Goal: Task Accomplishment & Management: Manage account settings

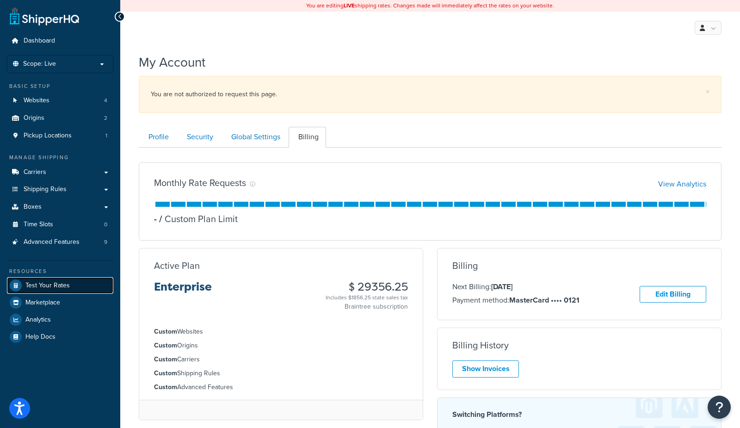
click at [48, 287] on span "Test Your Rates" at bounding box center [47, 286] width 44 height 8
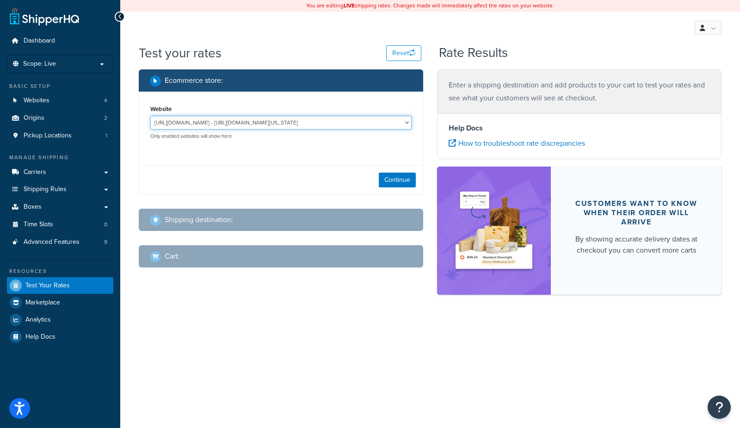
click at [283, 122] on select "http://mcstaging2.rcimetalworks.com/ - https://mcstaging2.texas-speed.com/check…" at bounding box center [280, 123] width 261 height 14
select select "bd4750d74578c5f06571c96295b2fae1"
click at [150, 116] on select "http://mcstaging2.rcimetalworks.com/ - https://mcstaging2.texas-speed.com/check…" at bounding box center [280, 123] width 261 height 14
click at [388, 184] on button "Continue" at bounding box center [397, 180] width 37 height 15
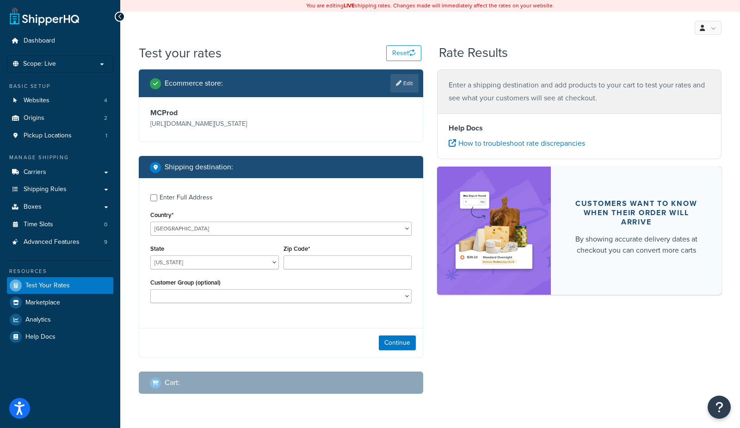
click at [183, 197] on div "Enter Full Address" at bounding box center [186, 197] width 53 height 13
click at [157, 197] on input "Enter Full Address" at bounding box center [153, 197] width 7 height 7
checkbox input "true"
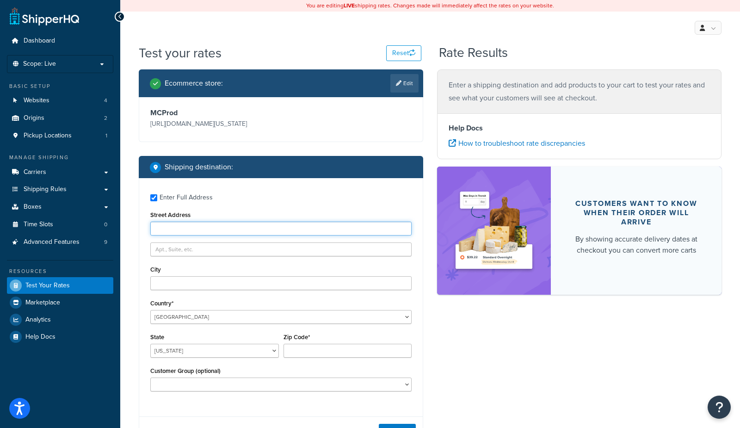
click at [193, 232] on input "Street Address" at bounding box center [280, 229] width 261 height 14
type input "609 Dartbrook"
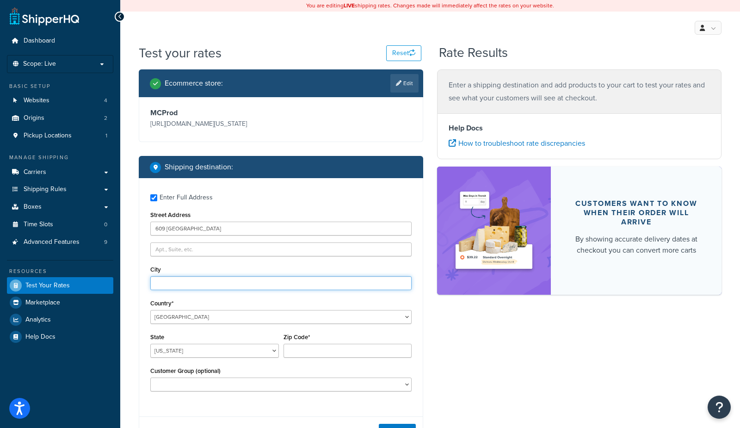
type input "Desoto"
select select "[GEOGRAPHIC_DATA]"
type input "75115"
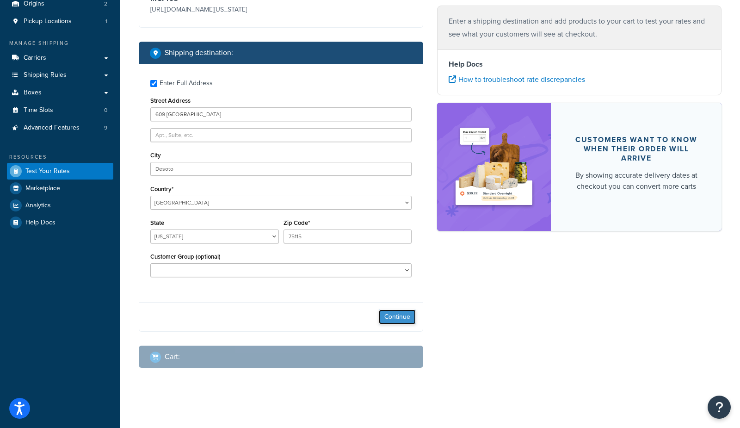
click at [392, 314] on button "Continue" at bounding box center [397, 317] width 37 height 15
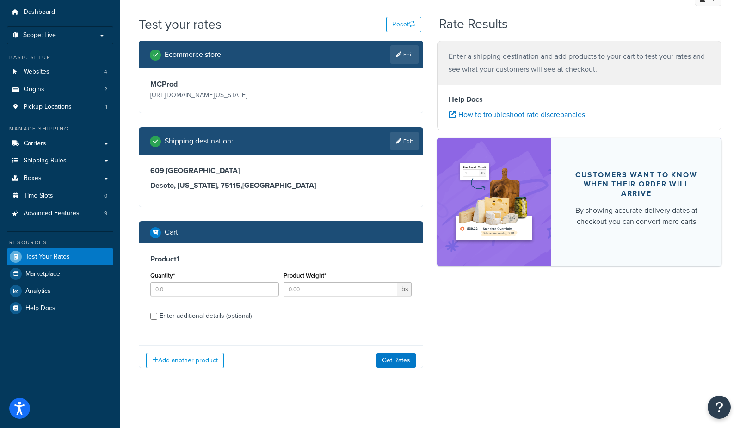
scroll to position [36, 0]
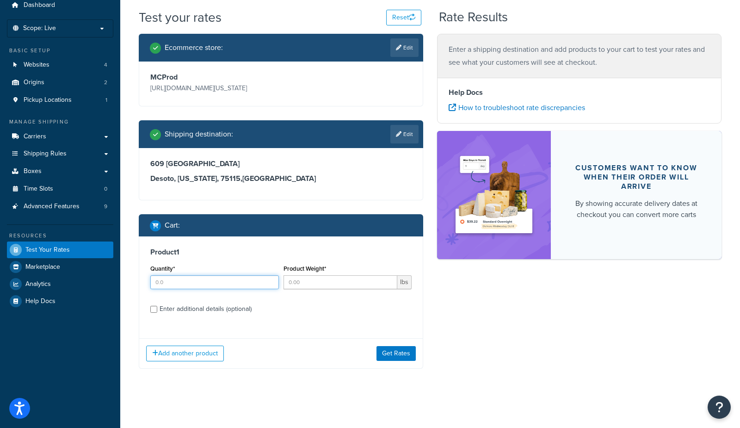
click at [205, 283] on input "Quantity*" at bounding box center [214, 282] width 129 height 14
type input "1"
type input "345"
click at [392, 352] on button "Get Rates" at bounding box center [396, 353] width 39 height 15
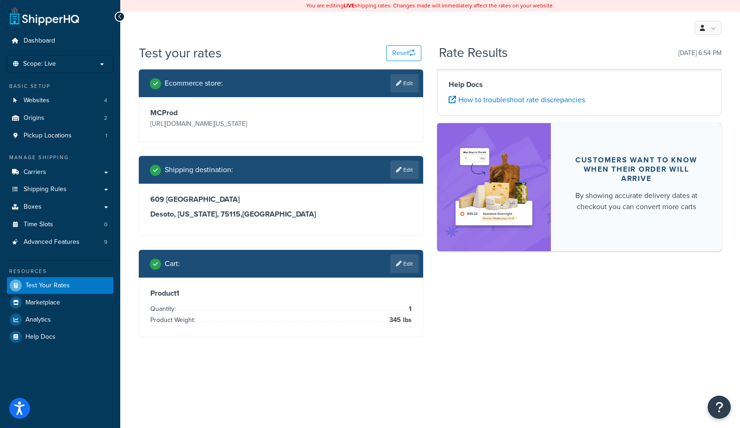
scroll to position [0, 0]
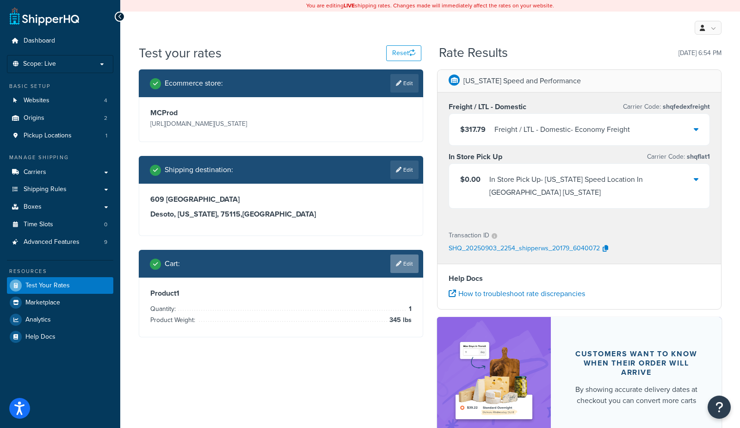
click at [404, 266] on link "Edit" at bounding box center [405, 264] width 28 height 19
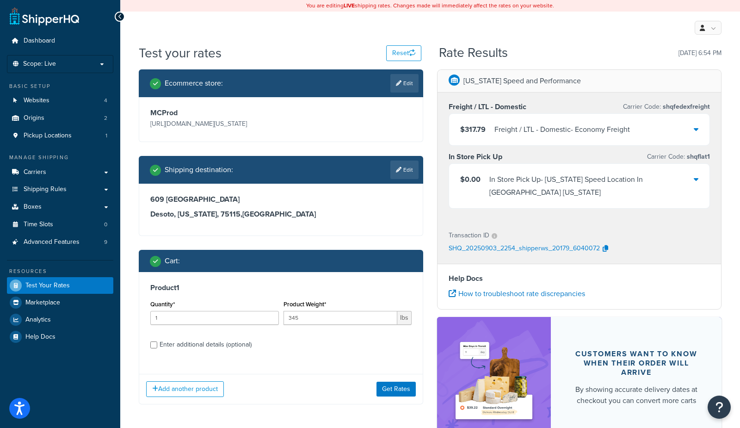
click at [219, 344] on div "Enter additional details (optional)" at bounding box center [206, 344] width 92 height 13
click at [157, 344] on input "Enter additional details (optional)" at bounding box center [153, 345] width 7 height 7
checkbox input "true"
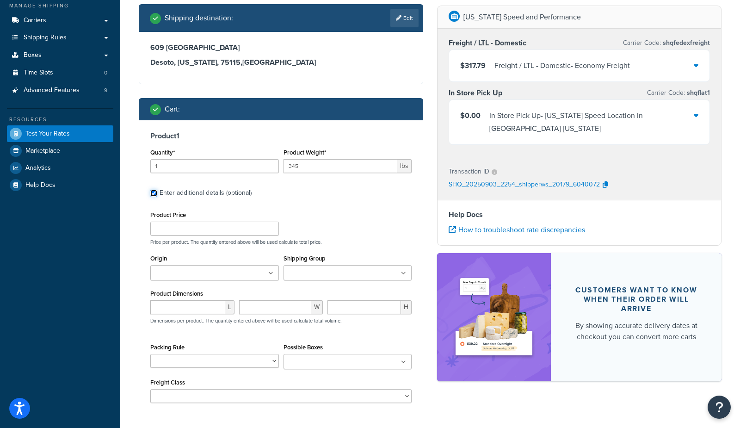
scroll to position [189, 0]
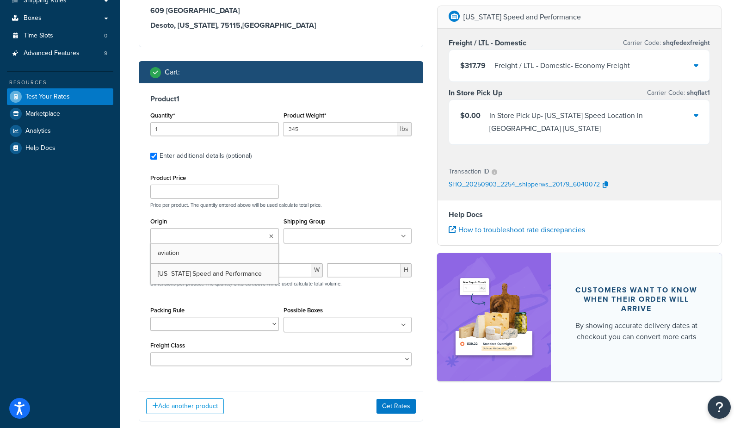
click at [175, 237] on input "Origin" at bounding box center [194, 236] width 82 height 10
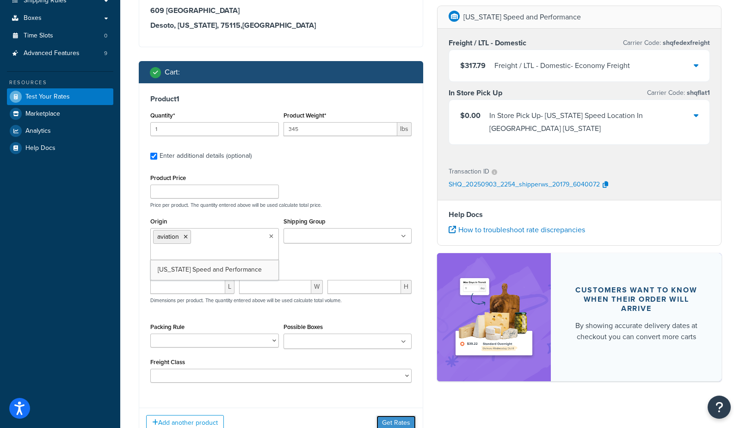
click at [392, 417] on button "Get Rates" at bounding box center [396, 423] width 39 height 15
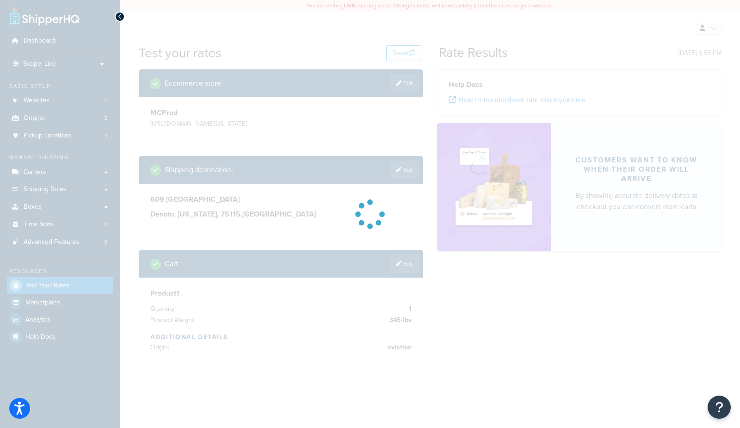
scroll to position [0, 0]
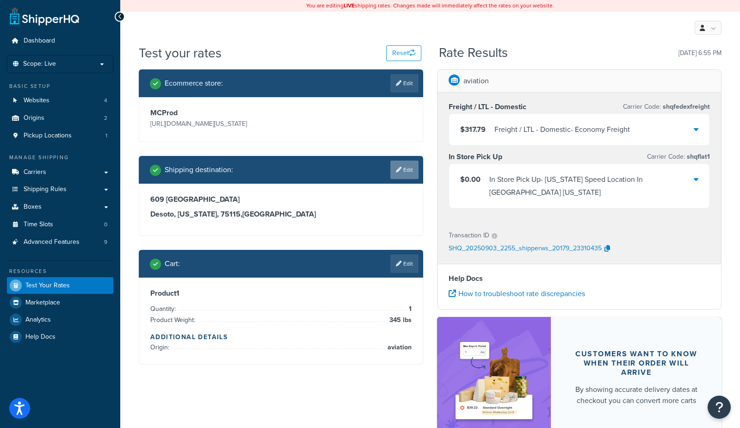
click at [405, 169] on link "Edit" at bounding box center [405, 170] width 28 height 19
select select "TX"
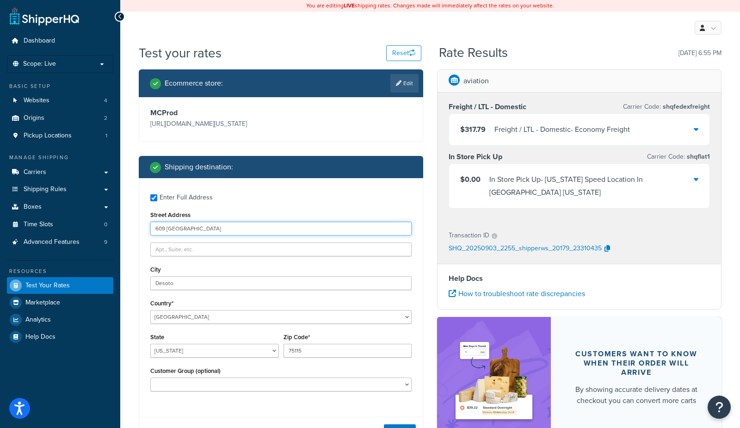
click at [278, 227] on input "609 Dartbrook" at bounding box center [280, 229] width 261 height 14
drag, startPoint x: 354, startPoint y: 352, endPoint x: 193, endPoint y: 345, distance: 161.7
click at [193, 345] on div "State Alabama Alaska American Samoa Arizona Arkansas Armed Forces Americas Arme…" at bounding box center [281, 348] width 266 height 34
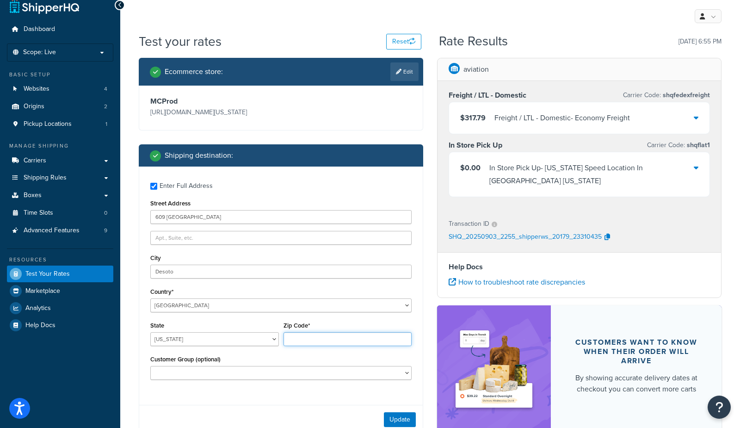
scroll to position [15, 0]
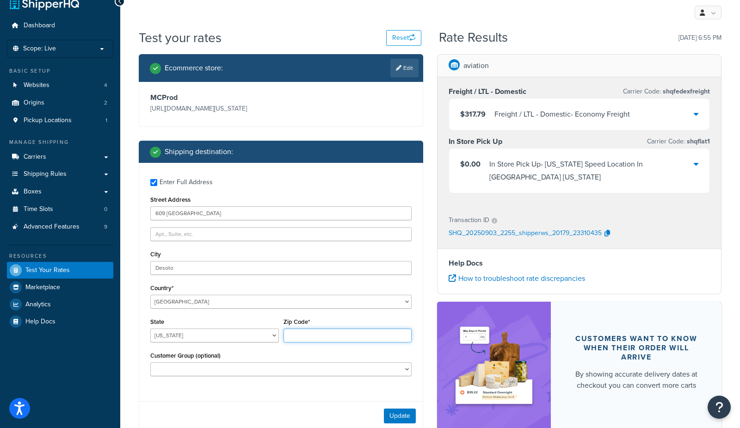
click at [354, 338] on input "Zip Code*" at bounding box center [348, 336] width 129 height 14
type input "75115"
click at [393, 415] on button "Update" at bounding box center [400, 416] width 32 height 15
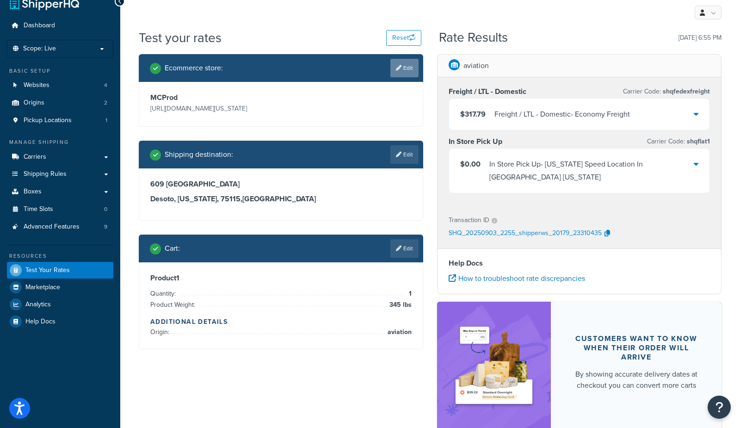
click at [415, 66] on link "Edit" at bounding box center [405, 68] width 28 height 19
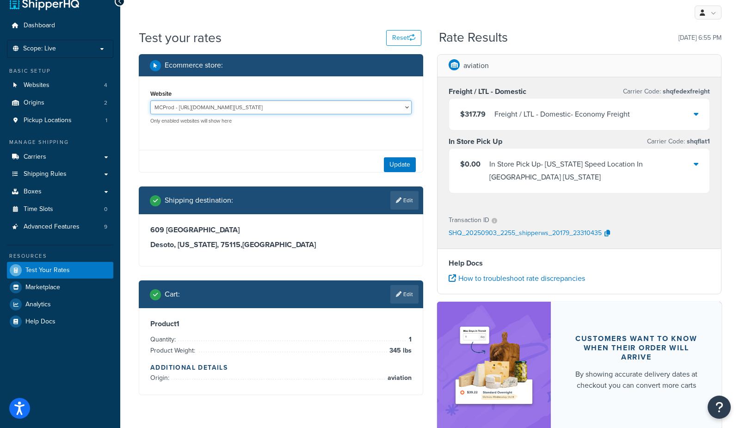
click at [199, 111] on select "http://mcstaging2.rcimetalworks.com/ - https://mcstaging2.texas-speed.com/check…" at bounding box center [280, 107] width 261 height 14
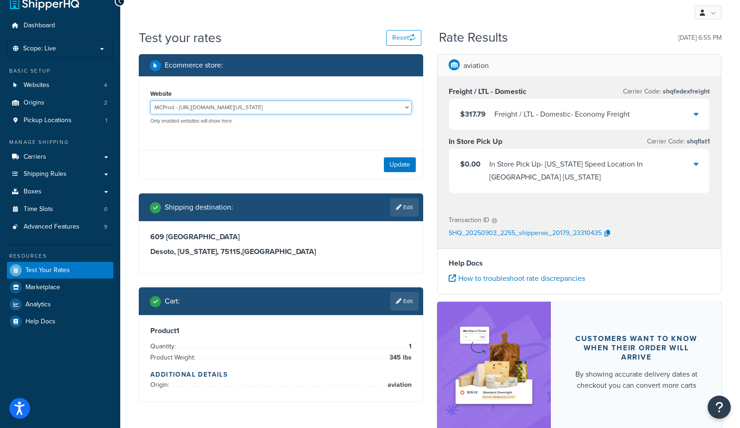
select select "ad0bc341bc18e005dd91d118d3dfa612"
click at [150, 100] on select "http://mcstaging2.rcimetalworks.com/ - https://mcstaging2.texas-speed.com/check…" at bounding box center [280, 107] width 261 height 14
click at [292, 106] on select "http://mcstaging2.rcimetalworks.com/ - https://mcstaging2.texas-speed.com/check…" at bounding box center [280, 107] width 261 height 14
click at [150, 100] on select "http://mcstaging2.rcimetalworks.com/ - https://mcstaging2.texas-speed.com/check…" at bounding box center [280, 107] width 261 height 14
click at [392, 168] on button "Update" at bounding box center [400, 164] width 32 height 15
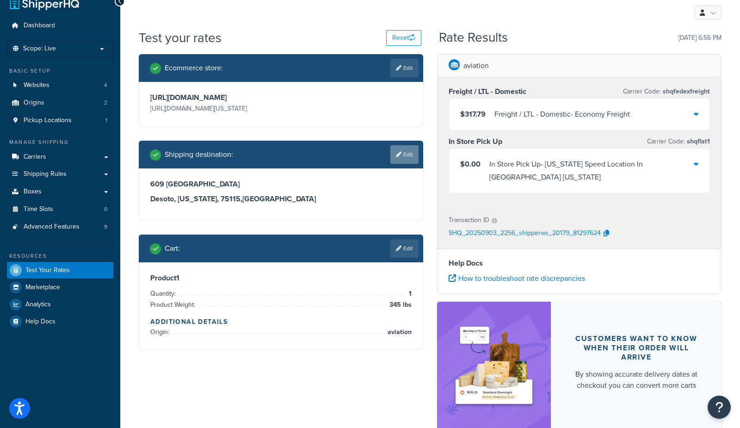
click at [406, 161] on link "Edit" at bounding box center [405, 154] width 28 height 19
select select "TX"
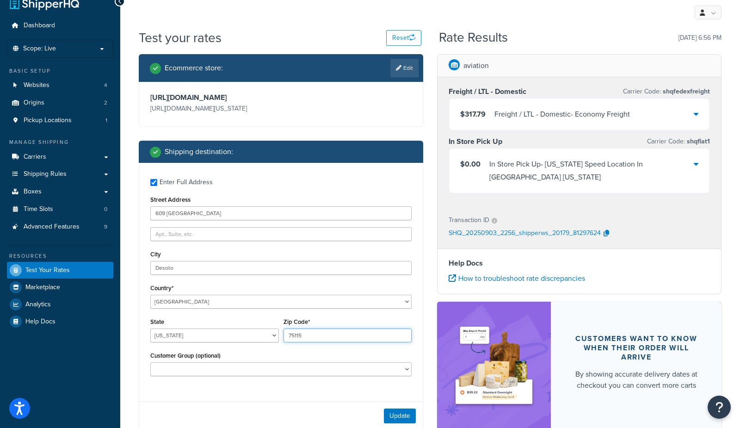
drag, startPoint x: 342, startPoint y: 349, endPoint x: 181, endPoint y: 348, distance: 160.1
click at [182, 348] on div "State Alabama Alaska American Samoa Arizona Arkansas Armed Forces Americas Arme…" at bounding box center [281, 333] width 266 height 34
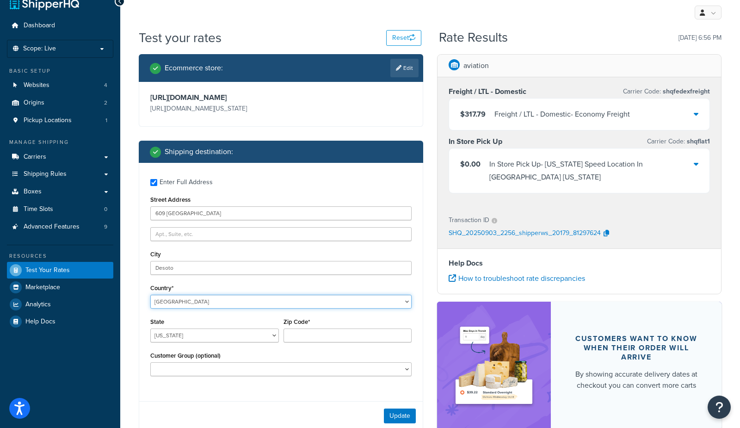
click at [199, 309] on select "United States United Kingdom Afghanistan Åland Islands Albania Algeria American…" at bounding box center [280, 302] width 261 height 14
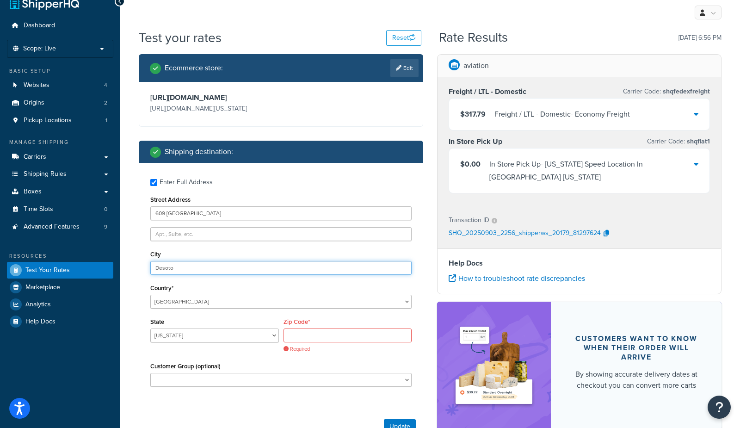
drag, startPoint x: 193, startPoint y: 279, endPoint x: 153, endPoint y: 239, distance: 55.6
click at [50, 282] on div "Dashboard Scope: Live Basic Setup Websites 4 Origins 2 Pickup Locations 1 Manag…" at bounding box center [370, 308] width 740 height 646
drag, startPoint x: 211, startPoint y: 231, endPoint x: -1, endPoint y: 224, distance: 212.1
click at [0, 224] on html "Accessibility Screen-Reader Guide, Feedback, and Issue Reporting | New window S…" at bounding box center [370, 308] width 740 height 646
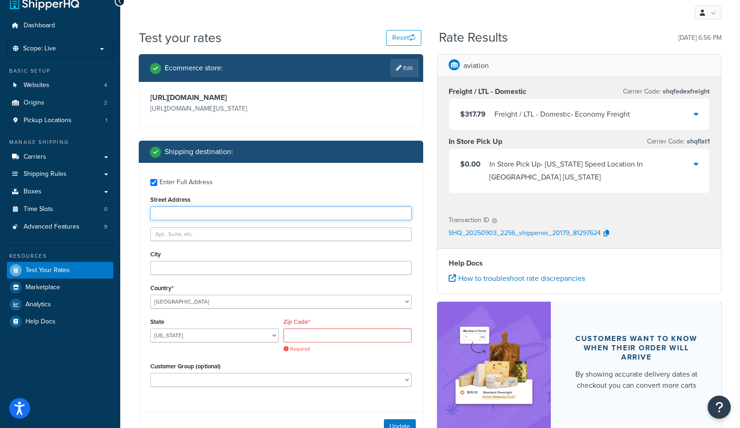
click at [178, 220] on input "Street Address" at bounding box center [280, 213] width 261 height 14
type input "8405 Rio San Diego Dr"
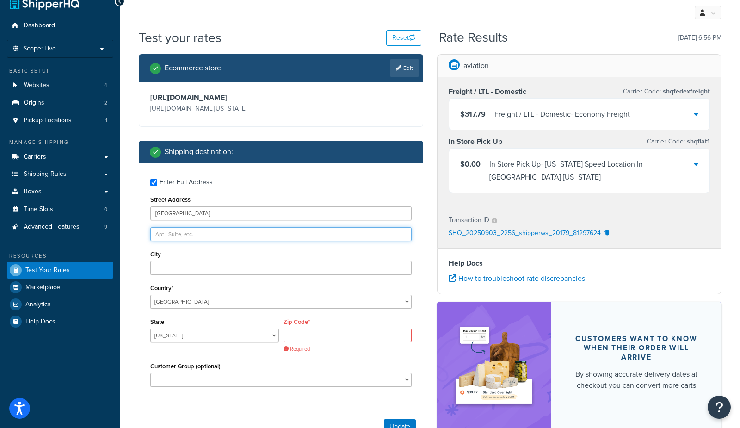
type input "mongoose"
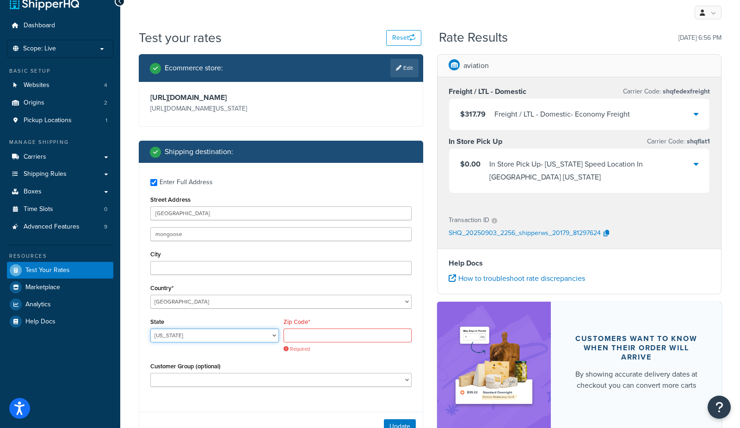
select select "CA"
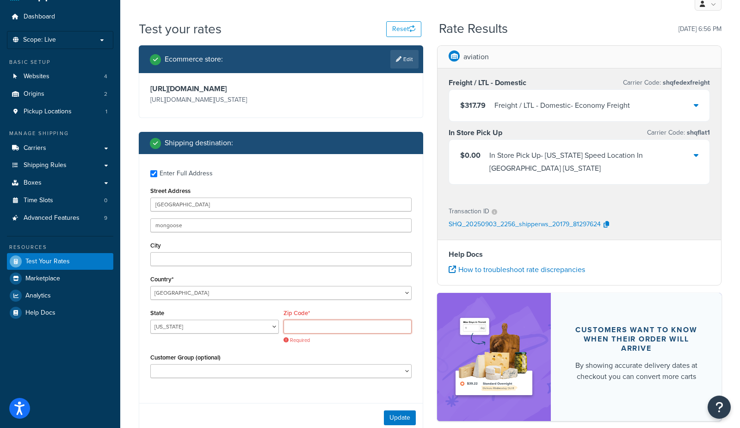
click at [326, 334] on input "Zip Code*" at bounding box center [348, 327] width 129 height 14
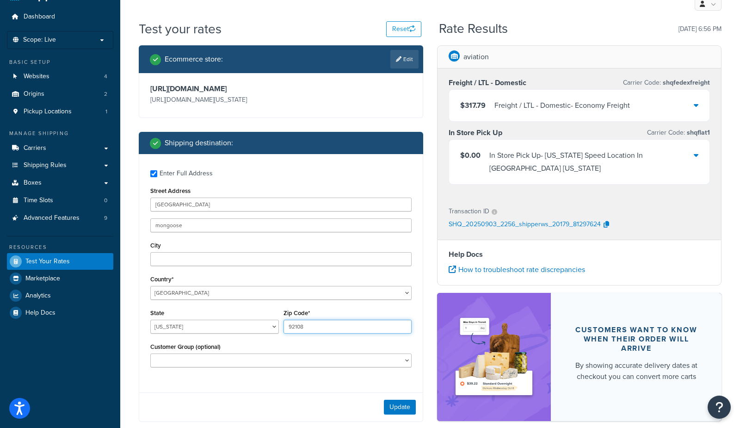
type input "92108"
click at [401, 415] on button "Update" at bounding box center [400, 407] width 32 height 15
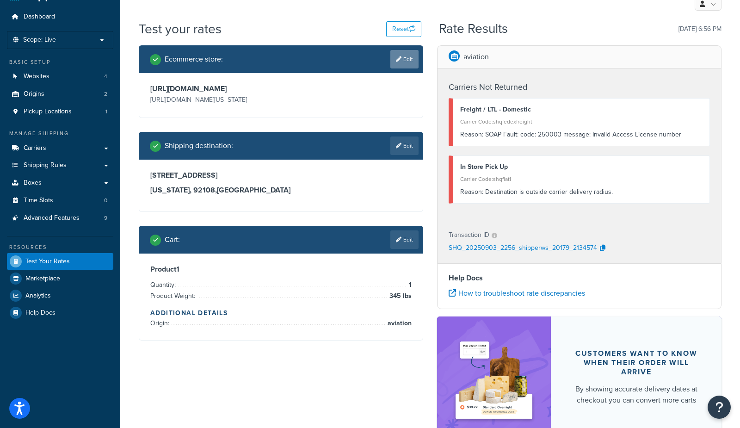
click at [399, 58] on icon at bounding box center [399, 59] width 6 height 6
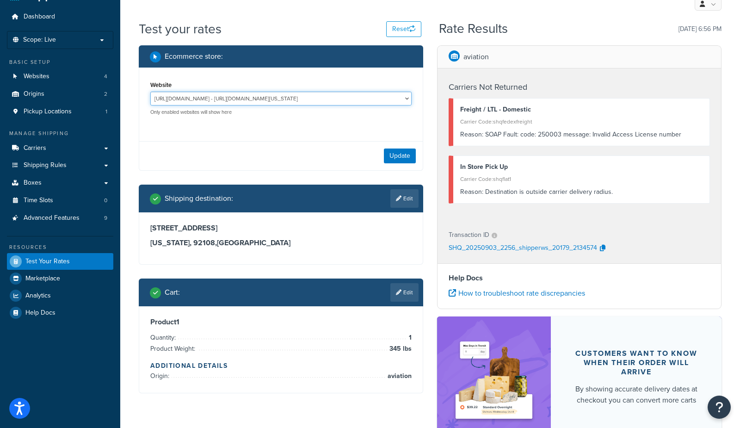
click at [201, 98] on select "http://mcstaging2.rcimetalworks.com/ - https://mcstaging2.texas-speed.com/check…" at bounding box center [280, 99] width 261 height 14
select select "bd4750d74578c5f06571c96295b2fae1"
click at [150, 92] on select "http://mcstaging2.rcimetalworks.com/ - https://mcstaging2.texas-speed.com/check…" at bounding box center [280, 99] width 261 height 14
click at [399, 154] on button "Update" at bounding box center [400, 156] width 32 height 15
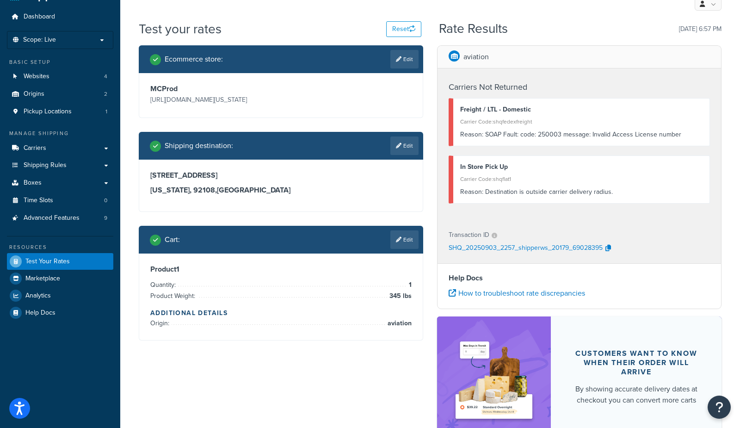
click at [404, 240] on link "Edit" at bounding box center [405, 239] width 28 height 19
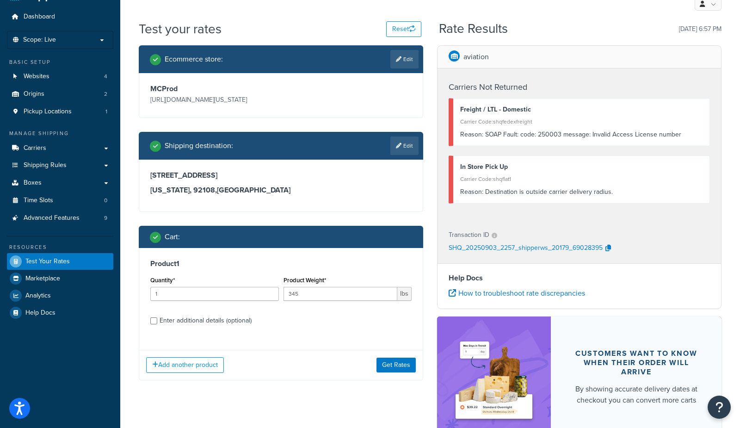
click at [188, 321] on div "Enter additional details (optional)" at bounding box center [206, 320] width 92 height 13
click at [157, 321] on input "Enter additional details (optional)" at bounding box center [153, 320] width 7 height 7
checkbox input "true"
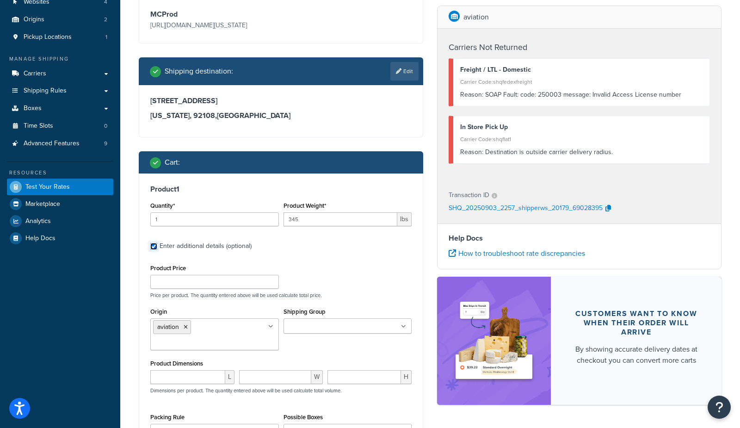
scroll to position [103, 0]
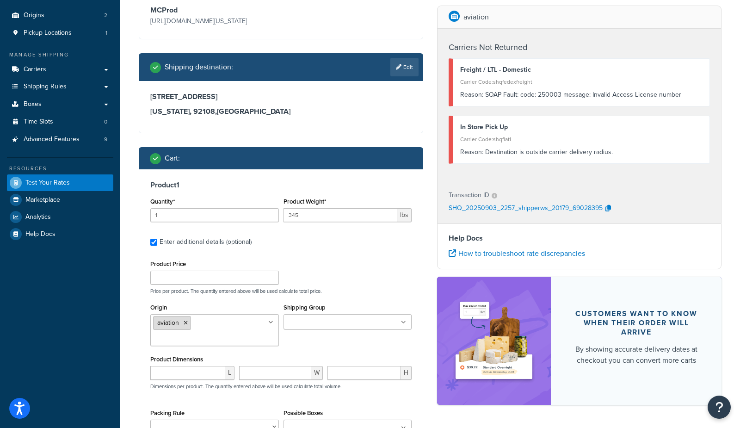
click at [186, 321] on icon at bounding box center [186, 323] width 4 height 6
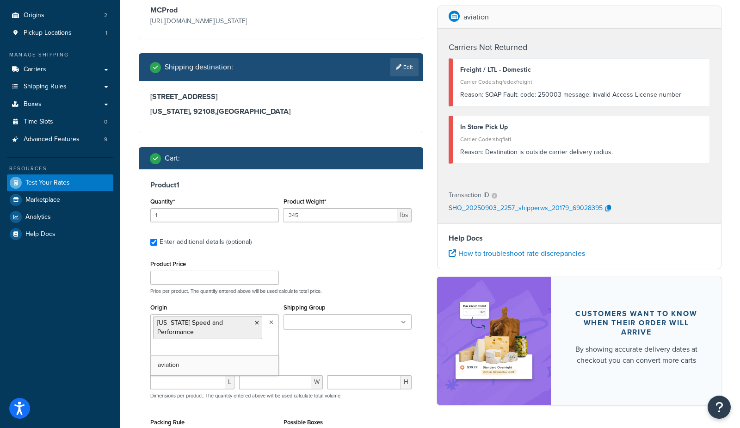
click at [421, 305] on div "Product 1 Quantity* 1 Product Weight* 345 lbs Enter additional details (optiona…" at bounding box center [281, 327] width 284 height 317
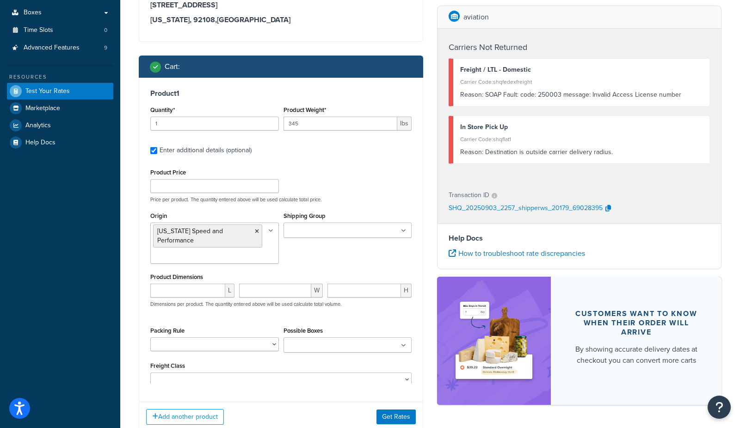
scroll to position [197, 0]
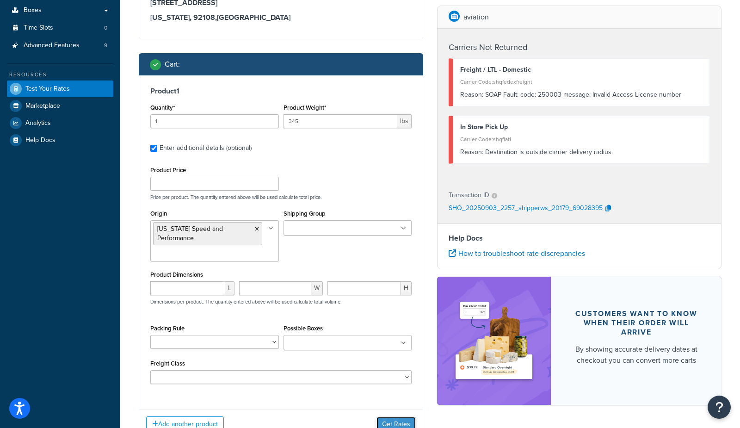
click at [391, 417] on button "Get Rates" at bounding box center [396, 424] width 39 height 15
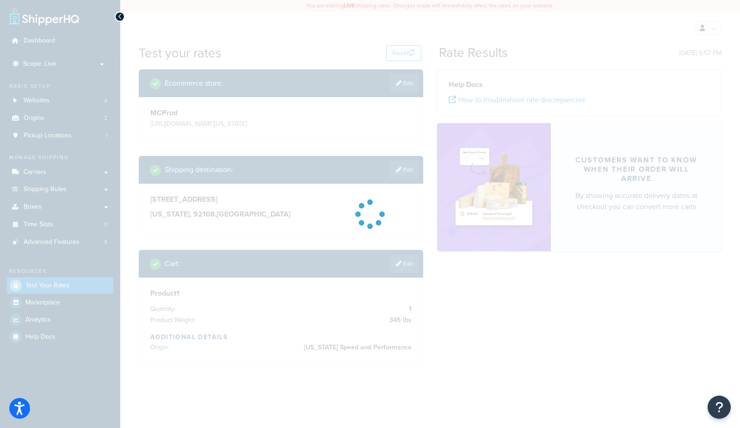
scroll to position [0, 0]
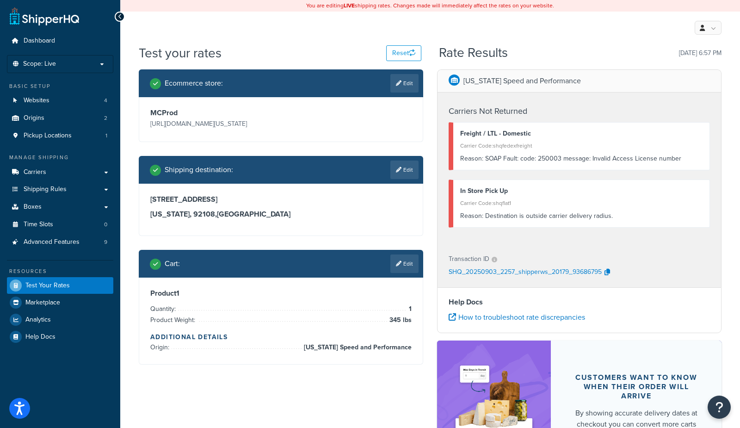
drag, startPoint x: 609, startPoint y: 272, endPoint x: 587, endPoint y: 372, distance: 101.8
click at [609, 272] on icon "button" at bounding box center [608, 272] width 6 height 6
drag, startPoint x: 609, startPoint y: 270, endPoint x: 733, endPoint y: 140, distance: 179.7
click at [609, 270] on icon "button" at bounding box center [608, 272] width 6 height 6
click at [407, 267] on link "Edit" at bounding box center [405, 264] width 28 height 19
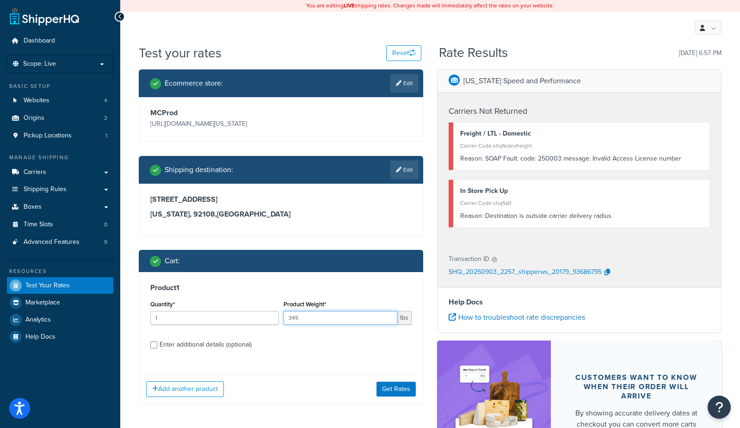
drag, startPoint x: 331, startPoint y: 317, endPoint x: 213, endPoint y: 309, distance: 118.2
click at [213, 309] on div "Quantity* 1 Product Weight* 345 lbs" at bounding box center [281, 315] width 266 height 34
type input "700"
click at [406, 386] on button "Get Rates" at bounding box center [396, 389] width 39 height 15
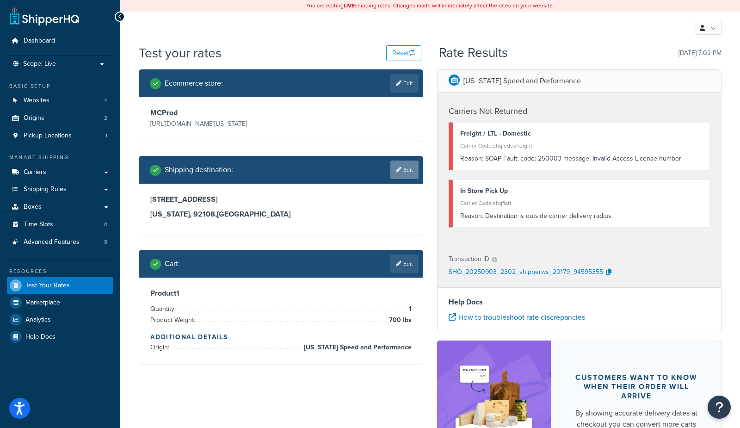
click at [410, 173] on link "Edit" at bounding box center [405, 170] width 28 height 19
select select "CA"
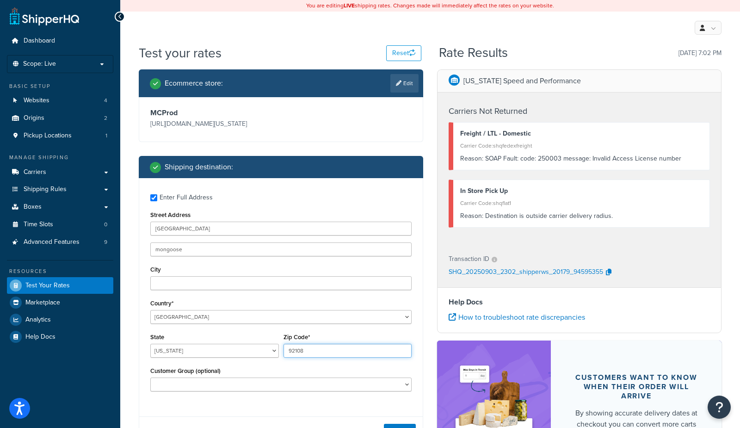
drag, startPoint x: 325, startPoint y: 349, endPoint x: 220, endPoint y: 339, distance: 105.5
click at [220, 339] on div "State Alabama Alaska American Samoa Arizona Arkansas Armed Forces Americas Arme…" at bounding box center [281, 348] width 266 height 34
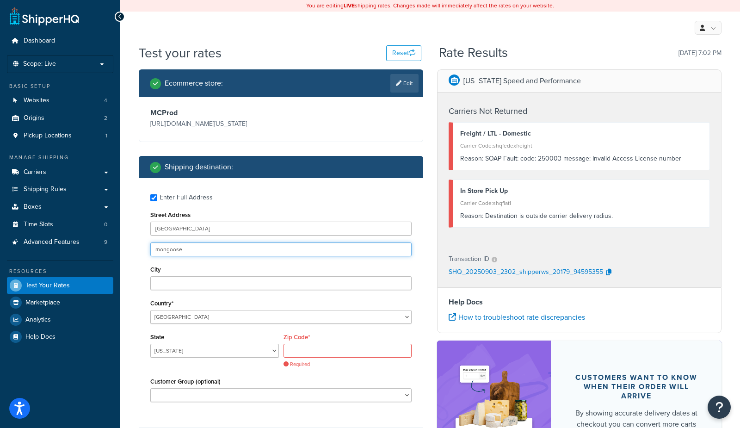
click at [211, 249] on input "mongoose" at bounding box center [280, 250] width 261 height 14
type input "m"
type input "8405 Rio San Diego"
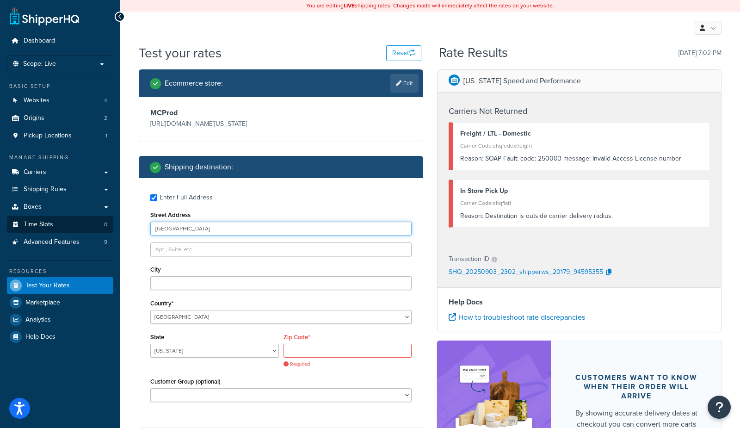
drag, startPoint x: 228, startPoint y: 230, endPoint x: 99, endPoint y: 227, distance: 129.1
click at [99, 227] on div "Dashboard Scope: Live Basic Setup Websites 4 Origins 2 Pickup Locations 1 Manag…" at bounding box center [370, 323] width 740 height 646
click at [236, 232] on input "Street Address" at bounding box center [280, 229] width 261 height 14
type input "525 York Rd, Mongoose"
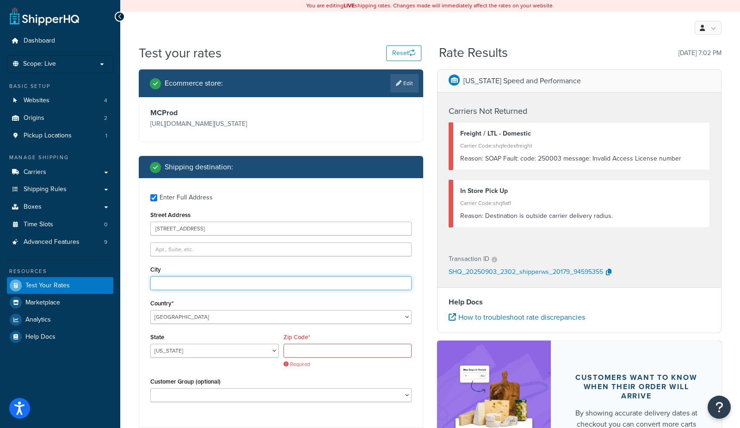
type input "Hinsdale"
select select "IL"
click at [308, 345] on input "Zip Code*" at bounding box center [348, 351] width 129 height 14
type input "60521"
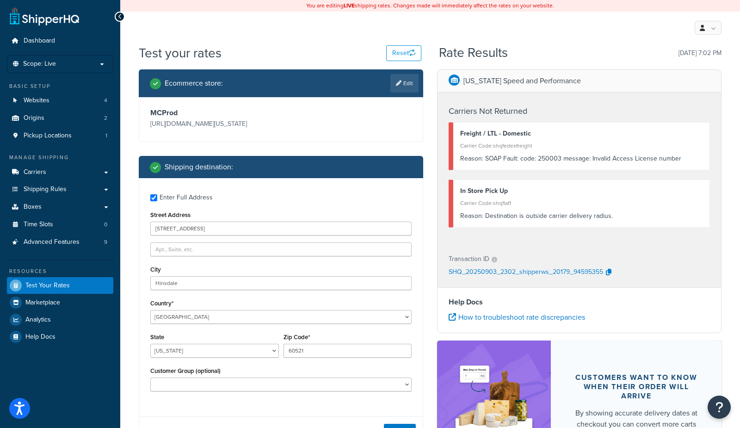
drag, startPoint x: 414, startPoint y: 268, endPoint x: 421, endPoint y: 264, distance: 8.3
click at [414, 268] on div "Enter Full Address Street Address 525 York Rd, Mongoose City Hinsdale Country* …" at bounding box center [281, 293] width 284 height 231
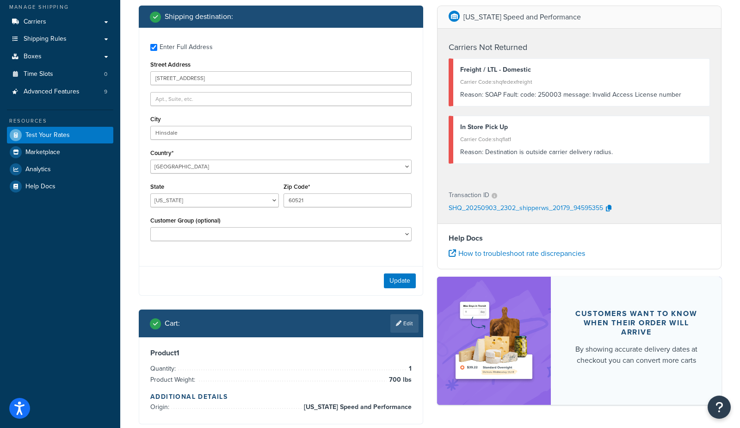
scroll to position [154, 0]
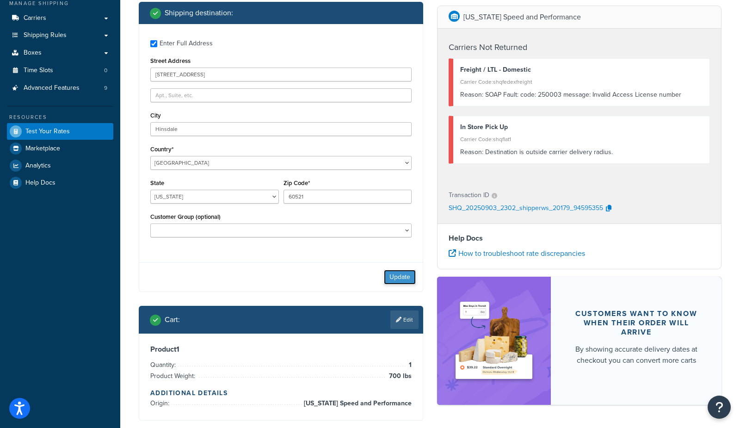
click at [403, 280] on button "Update" at bounding box center [400, 277] width 32 height 15
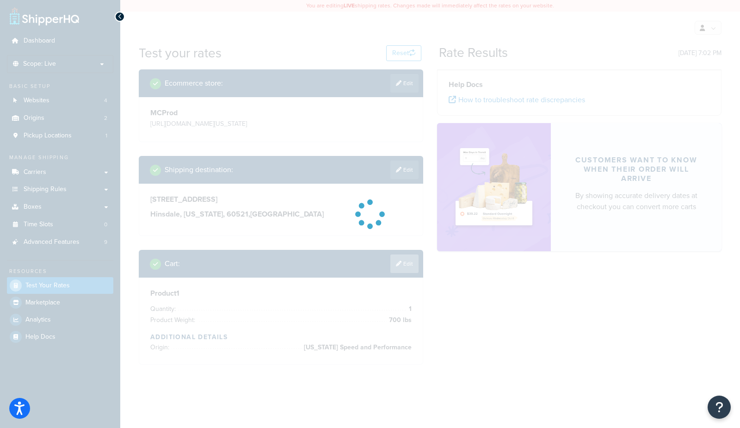
scroll to position [0, 0]
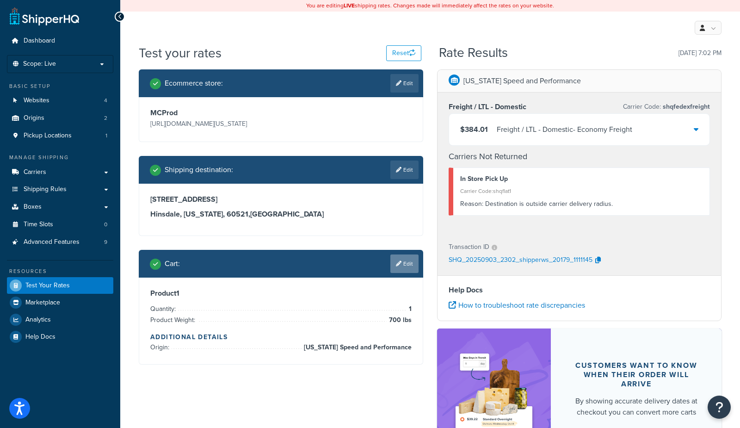
click at [413, 262] on link "Edit" at bounding box center [405, 264] width 28 height 19
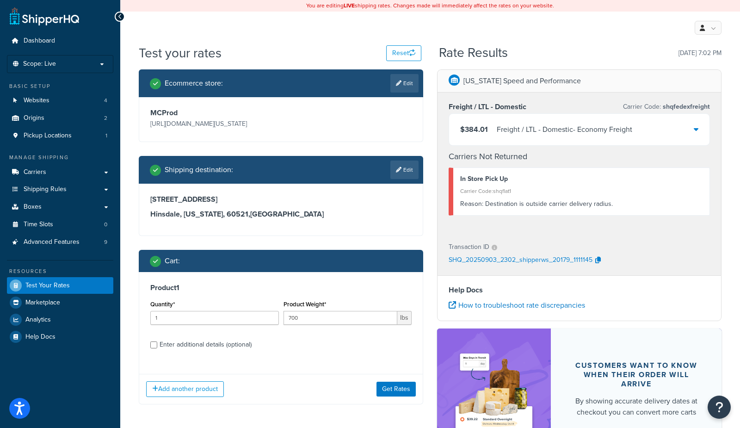
click at [204, 345] on div "Enter additional details (optional)" at bounding box center [206, 344] width 92 height 13
click at [157, 345] on input "Enter additional details (optional)" at bounding box center [153, 345] width 7 height 7
checkbox input "true"
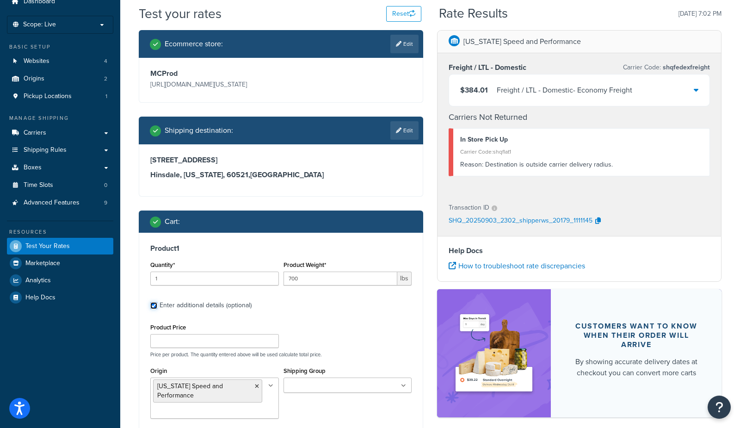
scroll to position [52, 0]
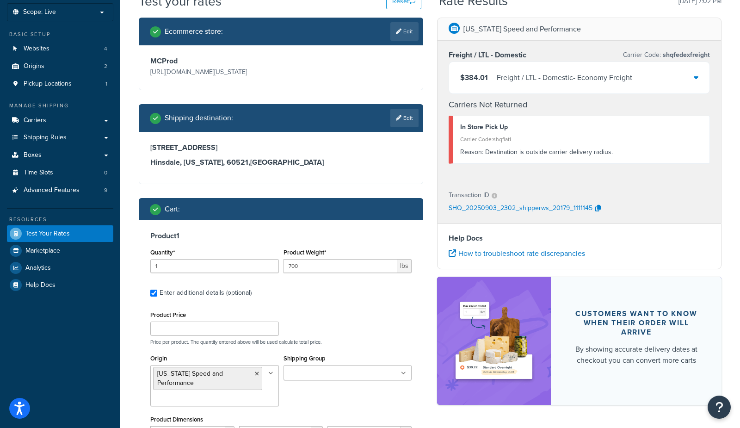
drag, startPoint x: 249, startPoint y: 373, endPoint x: 252, endPoint y: 369, distance: 4.9
click at [255, 373] on icon at bounding box center [257, 374] width 4 height 6
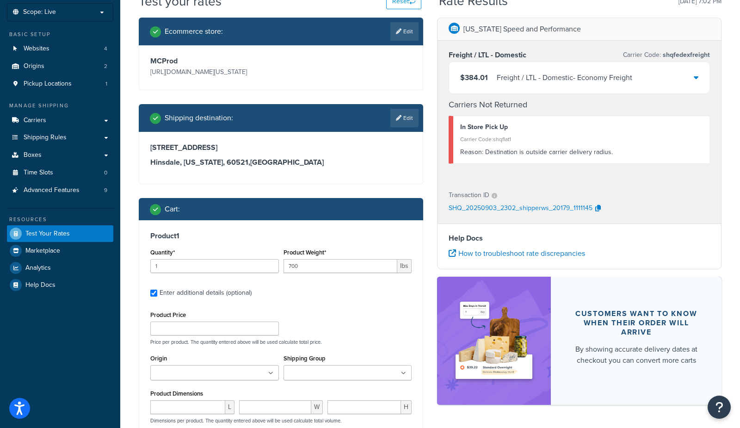
click at [349, 324] on div "Product Price Price per product. The quantity entered above will be used calcul…" at bounding box center [281, 327] width 266 height 37
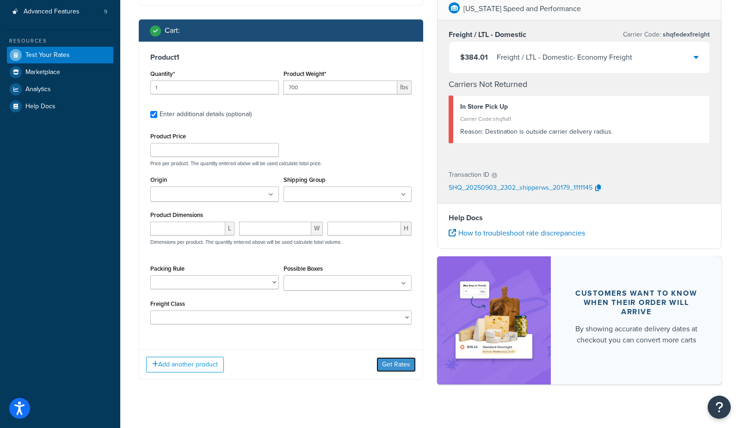
click at [392, 363] on button "Get Rates" at bounding box center [396, 364] width 39 height 15
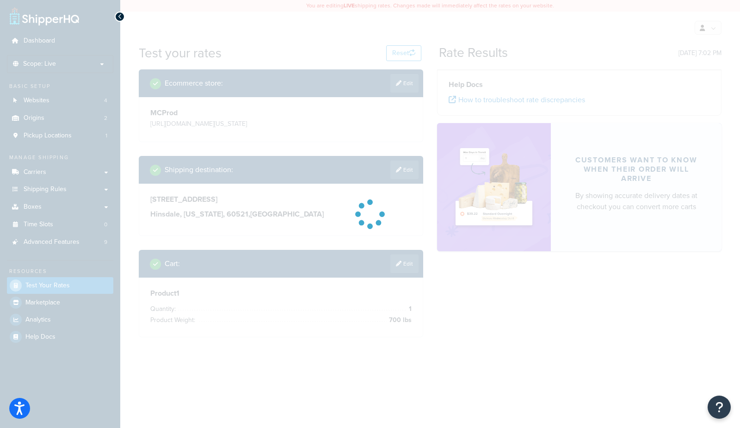
scroll to position [0, 0]
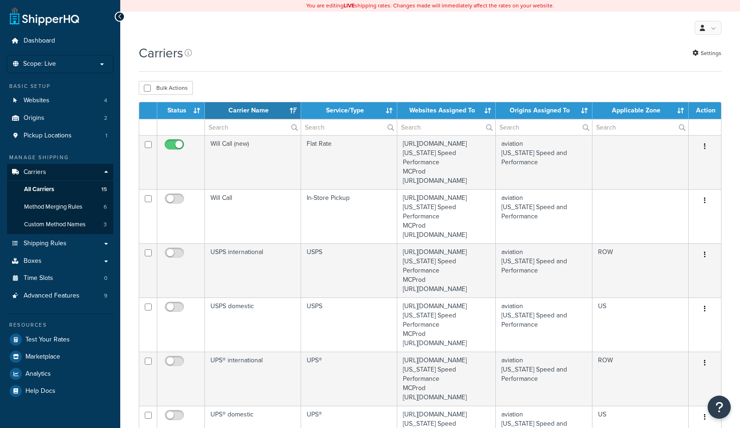
select select "15"
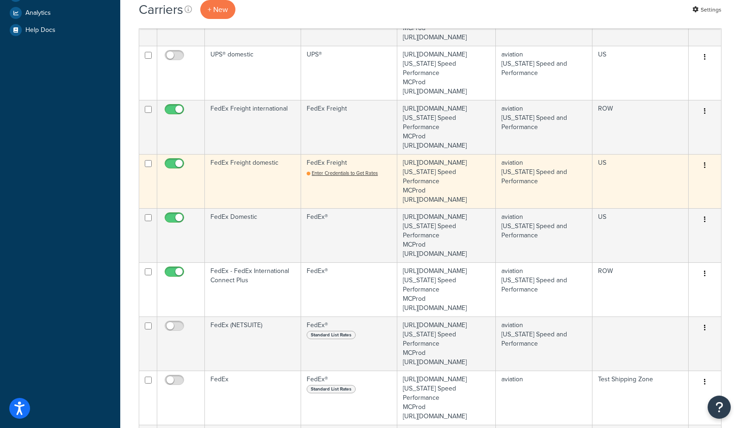
scroll to position [365, 0]
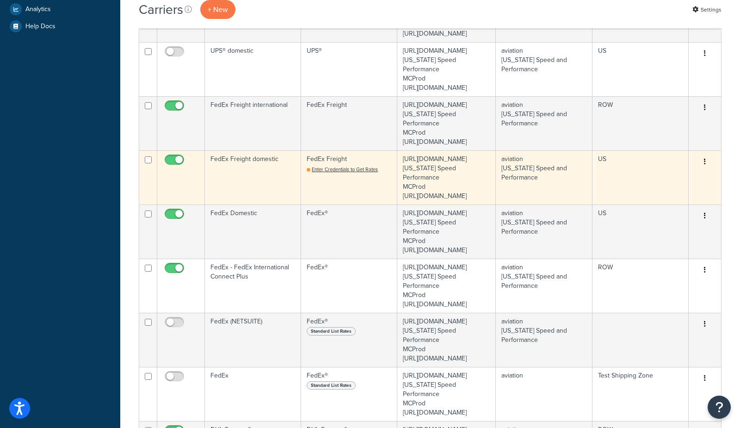
click at [240, 205] on td "FedEx Freight domestic" at bounding box center [253, 177] width 96 height 54
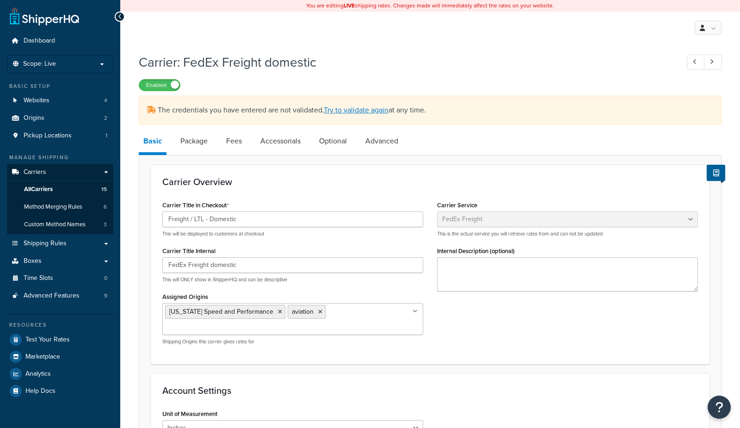
select select "fedExFreight"
click at [406, 59] on h1 "Carrier: FedEx Freight domestic" at bounding box center [404, 62] width 531 height 18
click at [427, 75] on div "Carrier: FedEx Freight domestic Enabled" at bounding box center [430, 70] width 583 height 43
click at [376, 111] on link "Try to validate again" at bounding box center [356, 110] width 65 height 11
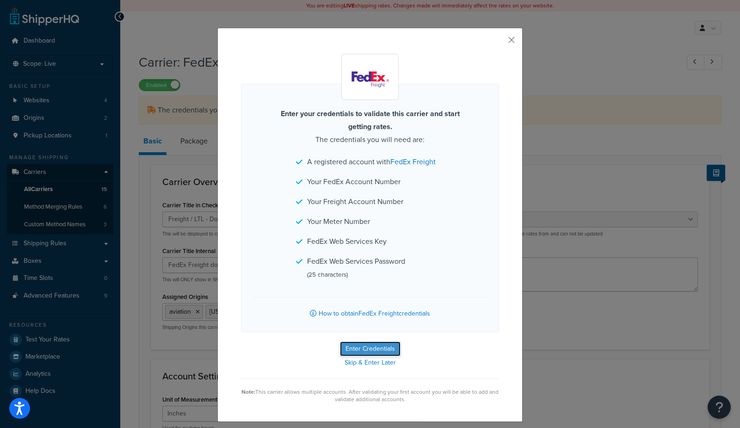
click at [367, 348] on button "Enter Credentials" at bounding box center [370, 349] width 61 height 15
select select "THIRD_PARTY"
select select "SKID"
select select "US"
select select "TX"
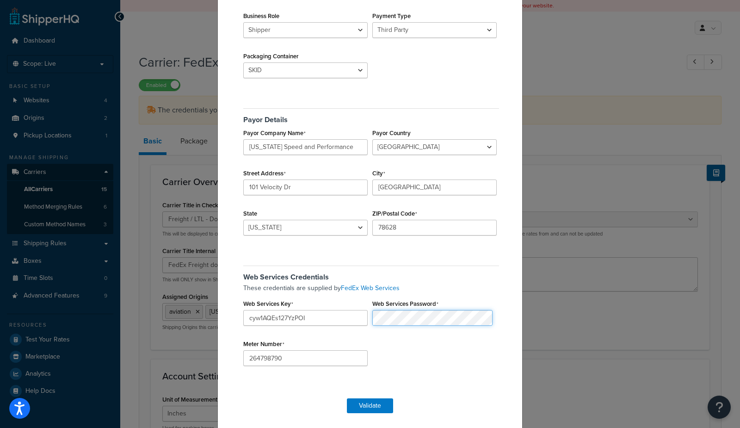
scroll to position [174, 0]
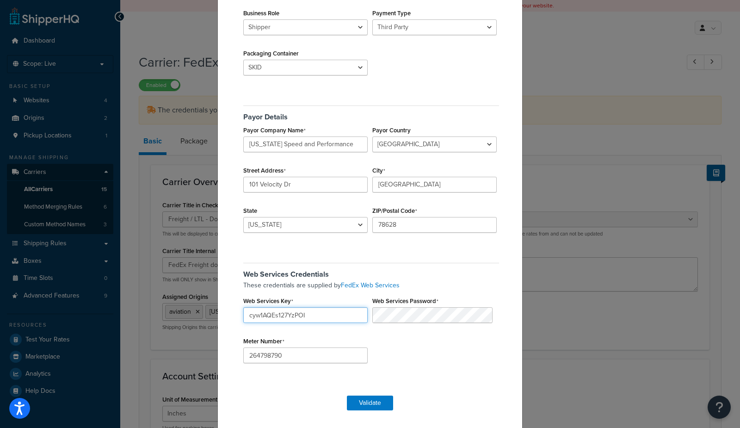
click at [302, 313] on input "cyw1AQEs127YzPOI" at bounding box center [305, 315] width 124 height 16
drag, startPoint x: 300, startPoint y: 355, endPoint x: 219, endPoint y: 351, distance: 80.6
click at [219, 351] on div "FedEx Freight Validation Origin associated with account aviation Texas Speed an…" at bounding box center [370, 142] width 305 height 576
click at [361, 397] on button "Validate" at bounding box center [370, 403] width 46 height 15
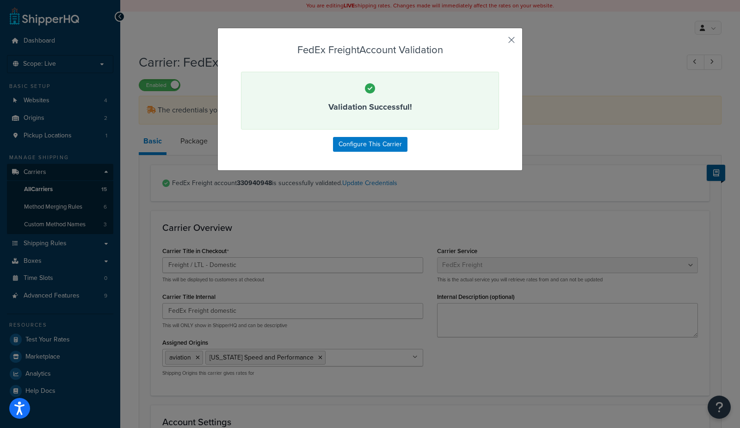
click at [499, 42] on button "button" at bounding box center [498, 43] width 2 height 2
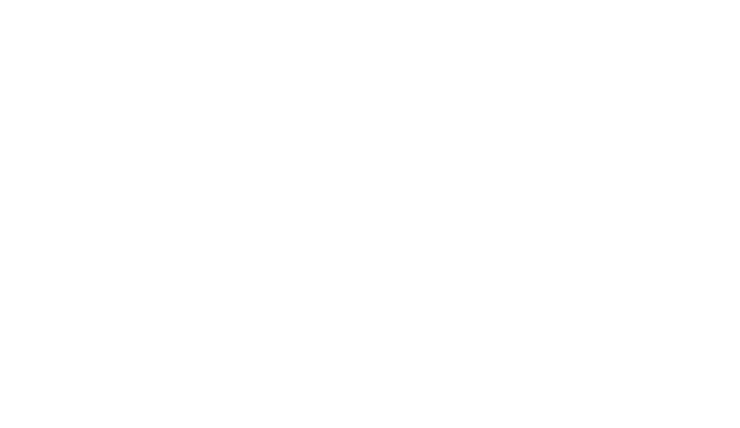
select select "fedExFreight"
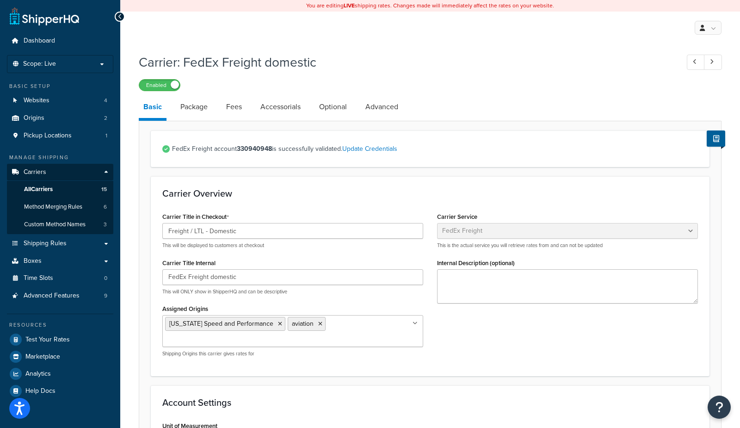
scroll to position [391, 0]
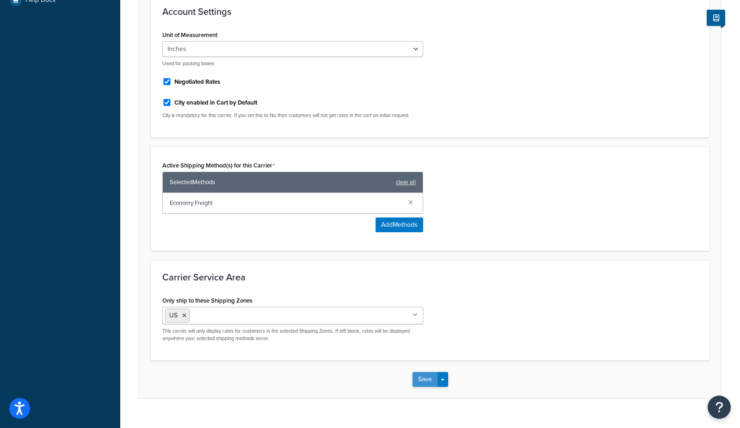
click at [419, 372] on button "Save" at bounding box center [425, 379] width 25 height 15
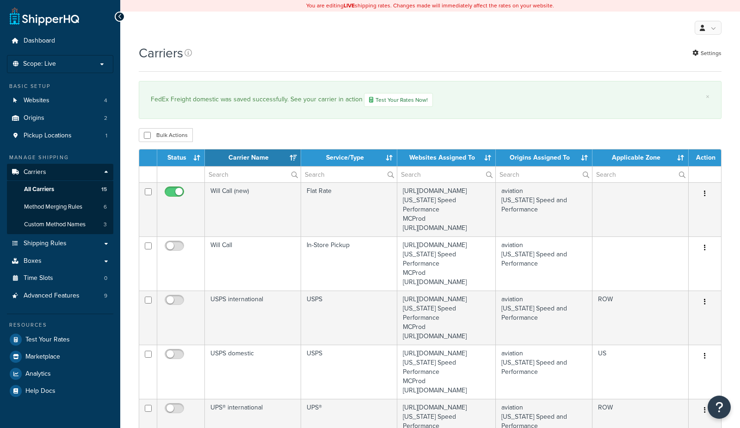
select select "15"
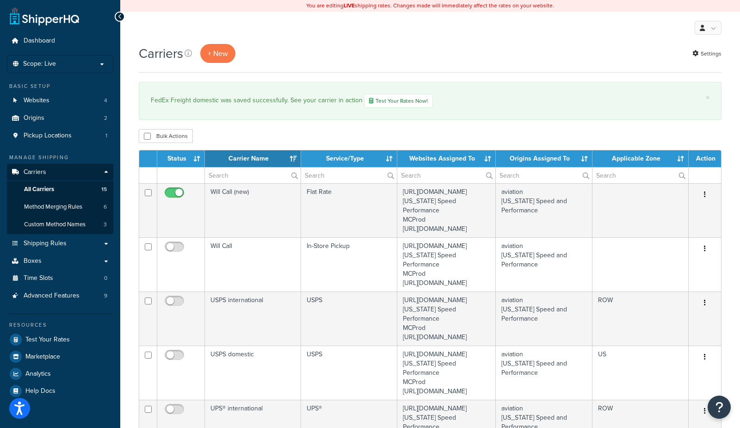
click at [520, 42] on div "My Profile Billing Global Settings Contact Us Logout" at bounding box center [430, 28] width 620 height 32
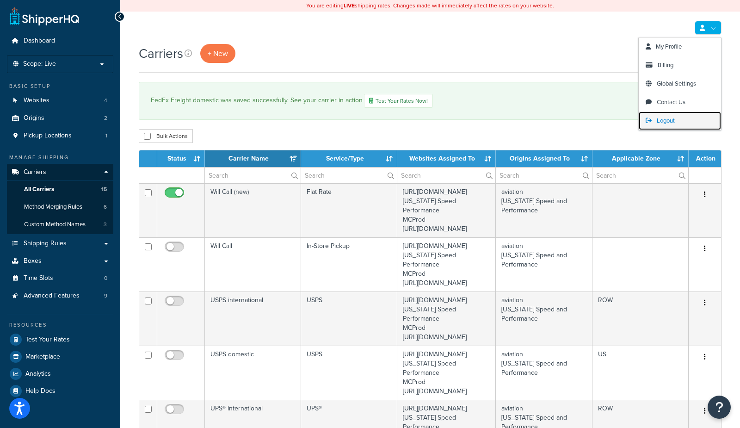
click at [666, 121] on span "Logout" at bounding box center [666, 120] width 18 height 9
